Goal: Task Accomplishment & Management: Manage account settings

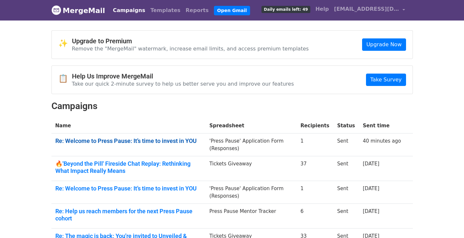
click at [112, 143] on link "Re: Welcome to Press Pause: It’s time to invest in YOU" at bounding box center [128, 140] width 147 height 7
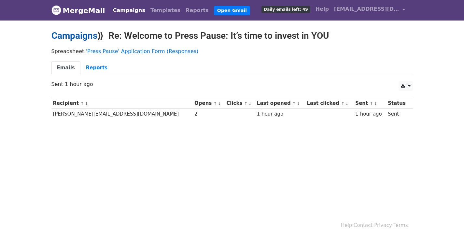
click at [70, 36] on link "Campaigns" at bounding box center [74, 35] width 46 height 11
